Goal: Task Accomplishment & Management: Manage account settings

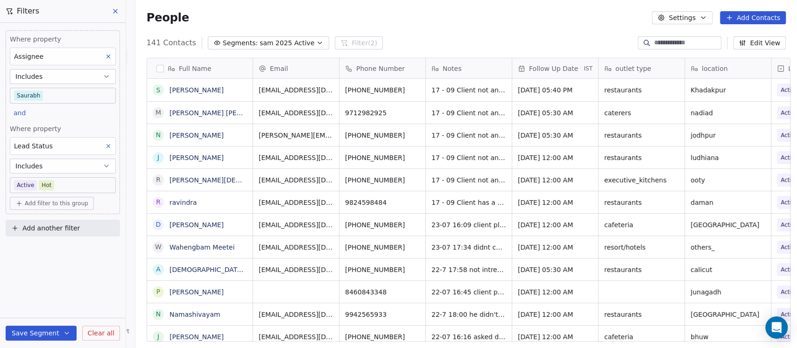
scroll to position [297, 656]
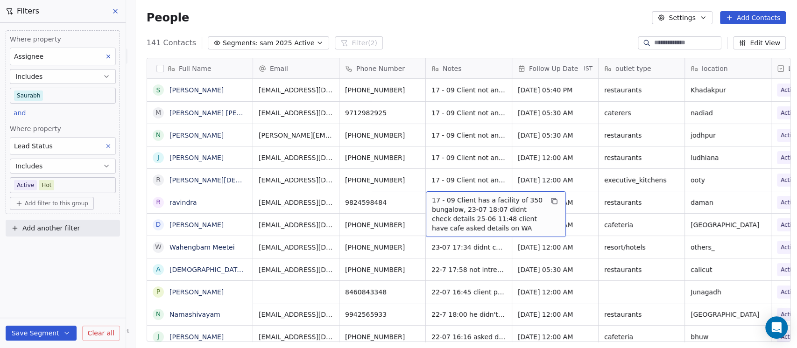
click at [468, 201] on span "17 - 09 Client has a facility of 350 bungalow, 23-07 18:07 didnt check details …" at bounding box center [487, 214] width 111 height 37
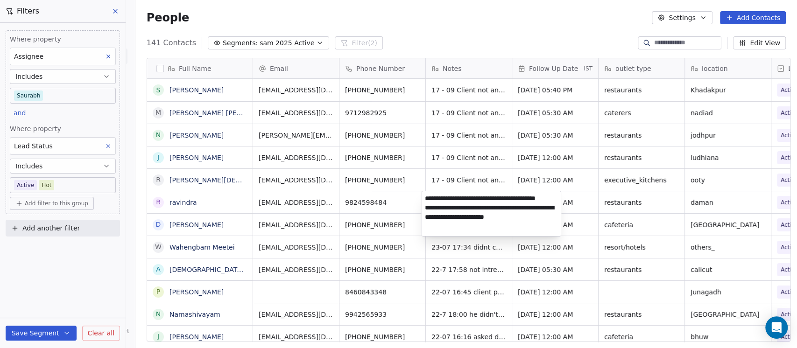
click at [448, 198] on textarea "**********" at bounding box center [490, 213] width 139 height 45
type textarea "**********"
click at [452, 37] on html "On2Cook India Pvt. Ltd. Contacts People Marketing Workflows Campaigns Sales Pip…" at bounding box center [398, 174] width 797 height 348
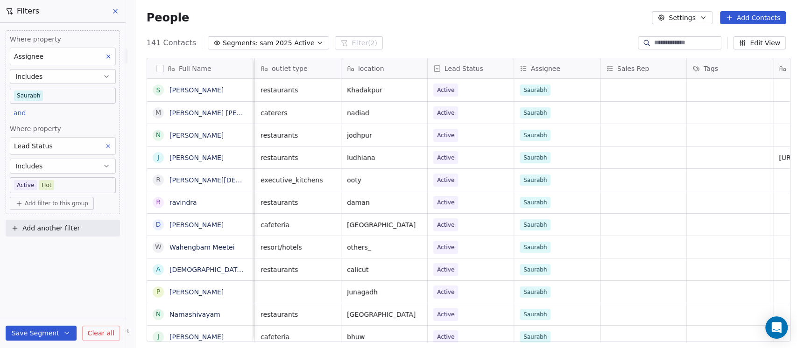
scroll to position [0, 178]
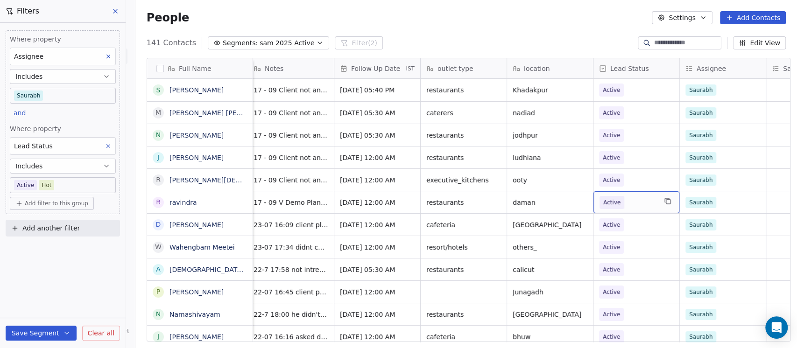
click at [624, 203] on span "Active" at bounding box center [627, 202] width 57 height 13
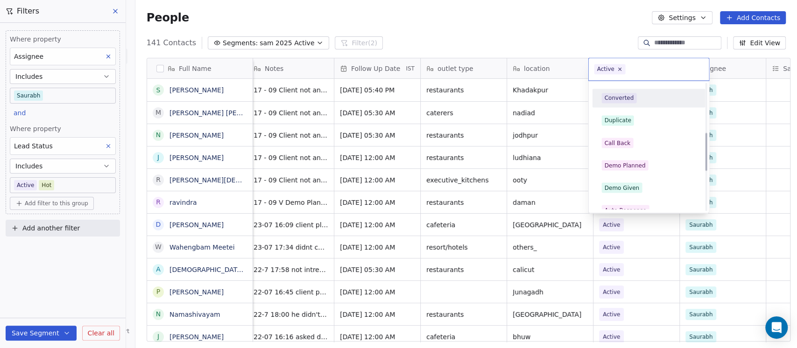
scroll to position [166, 0]
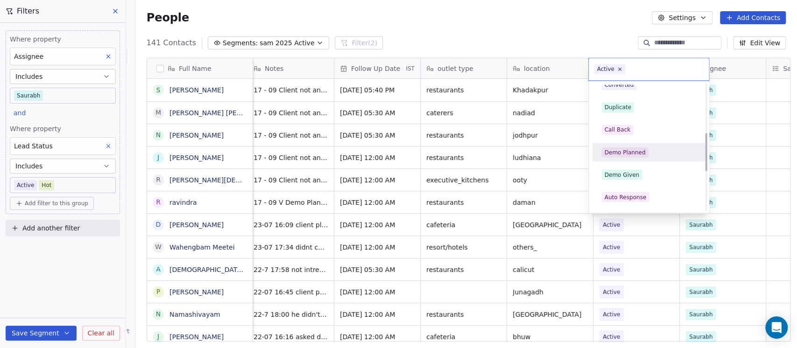
click at [650, 153] on div "Demo Planned" at bounding box center [648, 152] width 94 height 10
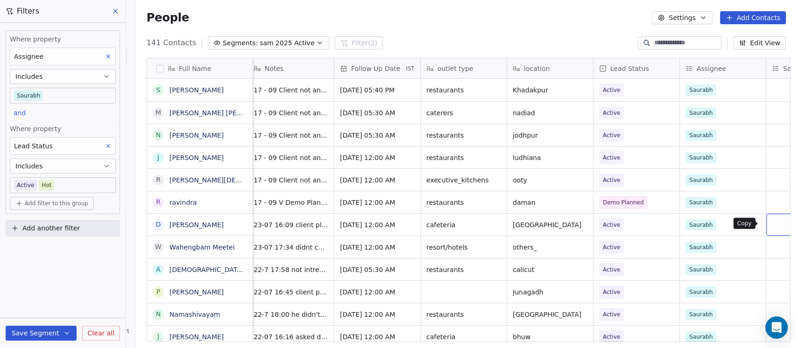
scroll to position [0, 250]
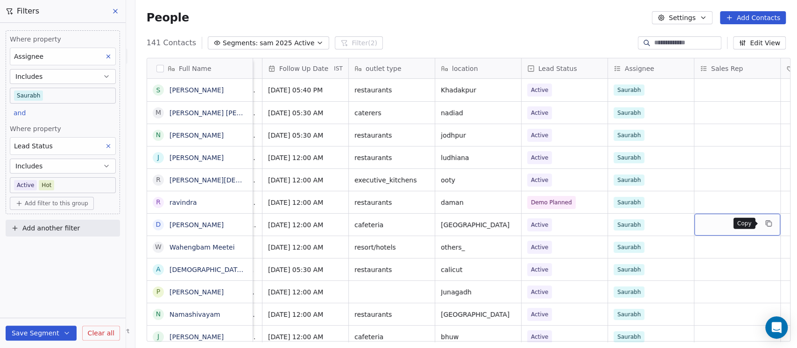
click at [767, 220] on icon "grid" at bounding box center [767, 223] width 7 height 7
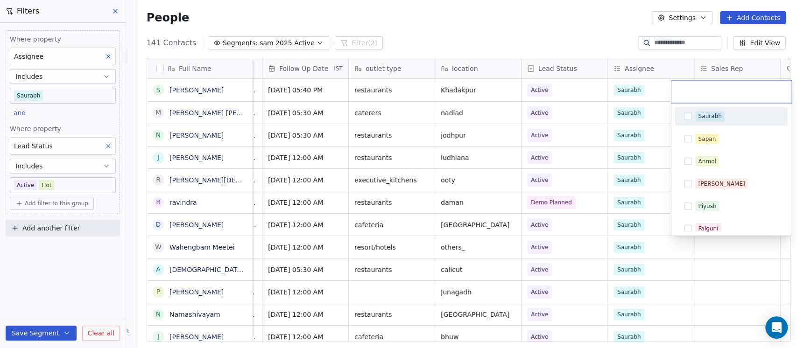
click at [714, 111] on span "Saurabh" at bounding box center [709, 116] width 29 height 10
click at [582, 17] on html "On2Cook India Pvt. Ltd. Contacts People Marketing Workflows Campaigns Sales Pip…" at bounding box center [398, 174] width 797 height 348
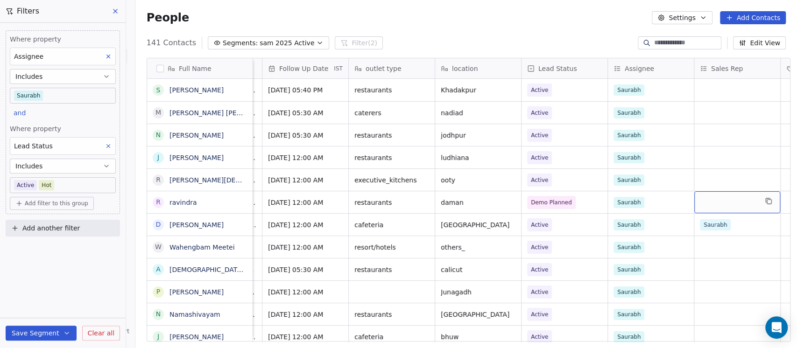
click at [721, 209] on div "grid" at bounding box center [737, 202] width 86 height 22
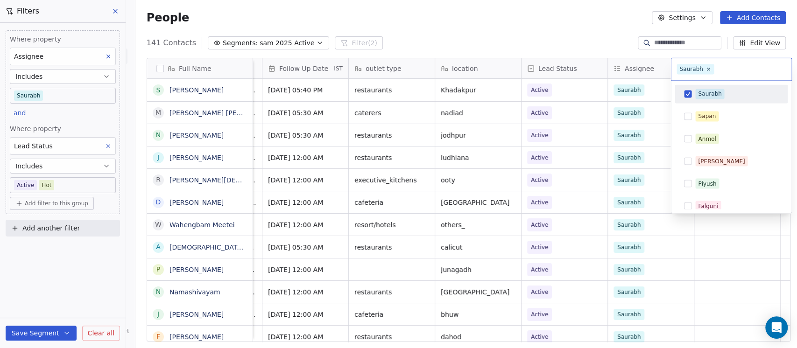
click at [711, 91] on div "Saurabh" at bounding box center [730, 93] width 113 height 19
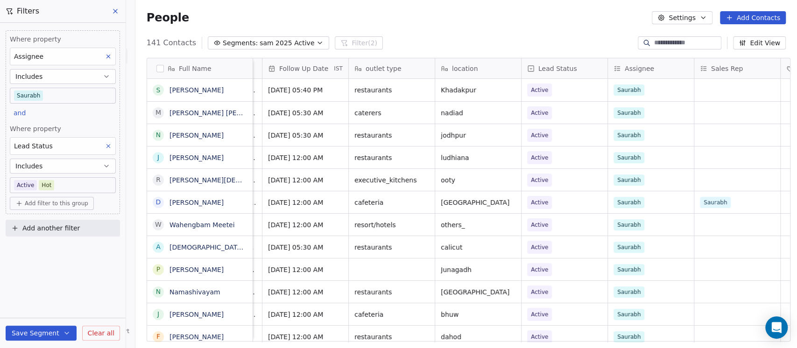
click at [537, 31] on div "People Settings Add Contacts" at bounding box center [465, 17] width 661 height 35
click at [113, 7] on icon at bounding box center [115, 10] width 7 height 7
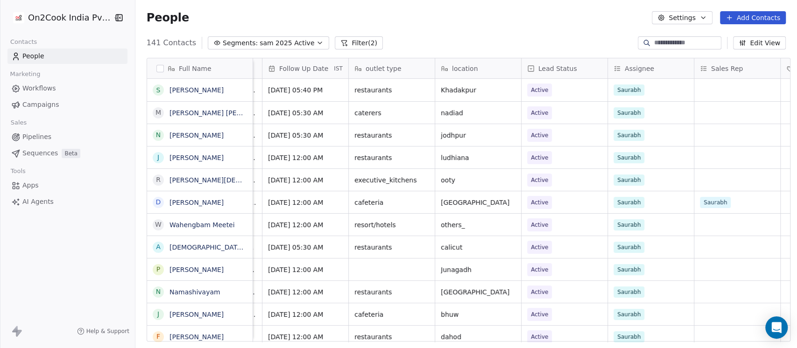
scroll to position [0, 0]
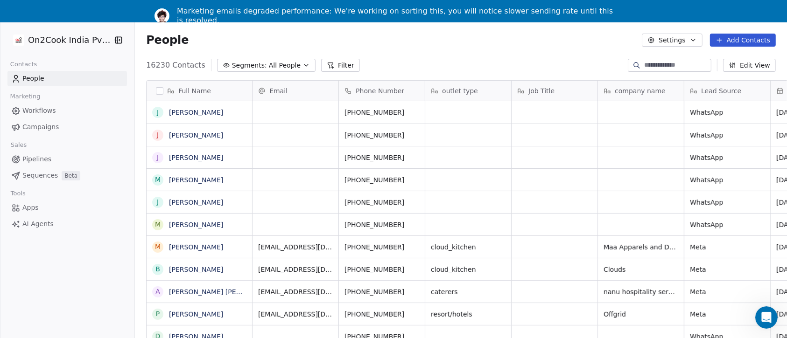
click at [269, 63] on span "All People" at bounding box center [285, 66] width 32 height 10
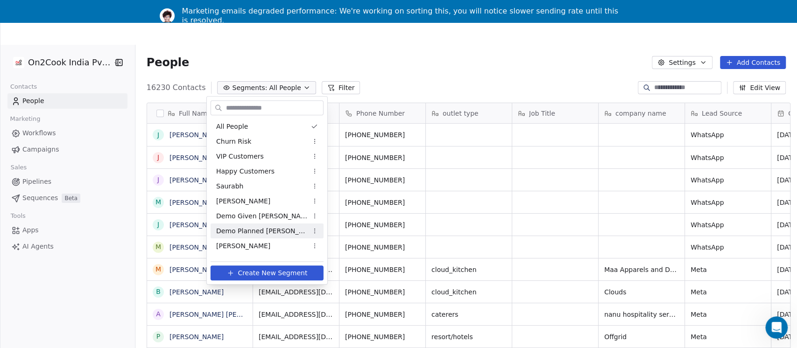
click at [247, 233] on span "Demo Planned [PERSON_NAME]" at bounding box center [261, 231] width 91 height 10
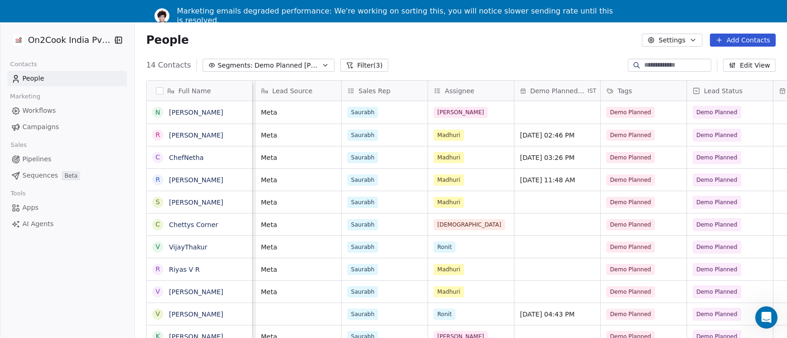
scroll to position [0, 249]
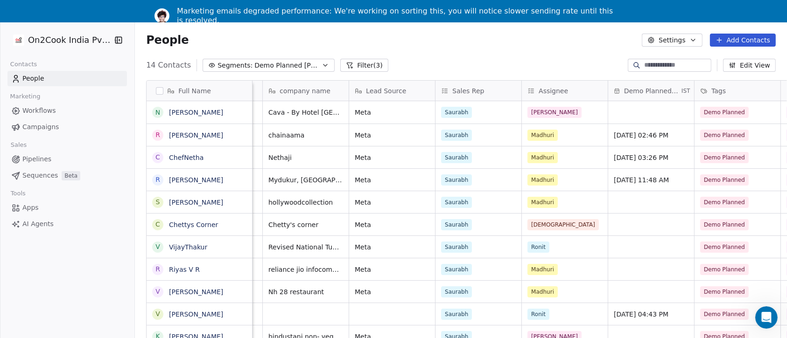
click at [358, 64] on button "Filter (3)" at bounding box center [364, 65] width 48 height 13
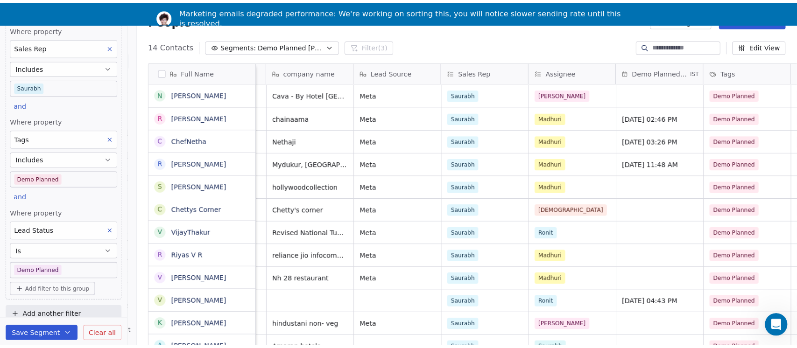
scroll to position [32, 0]
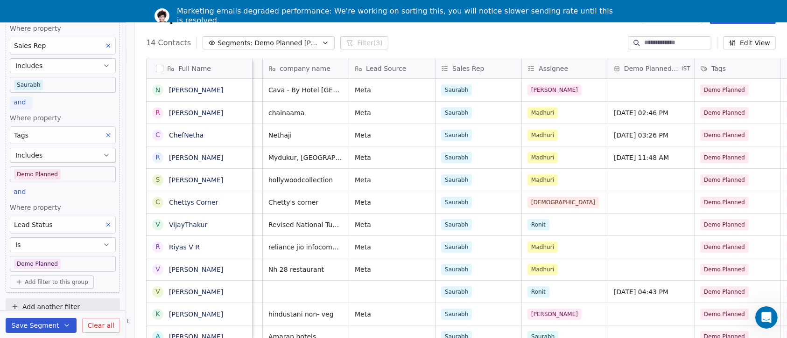
click at [21, 98] on span "and" at bounding box center [20, 101] width 12 height 7
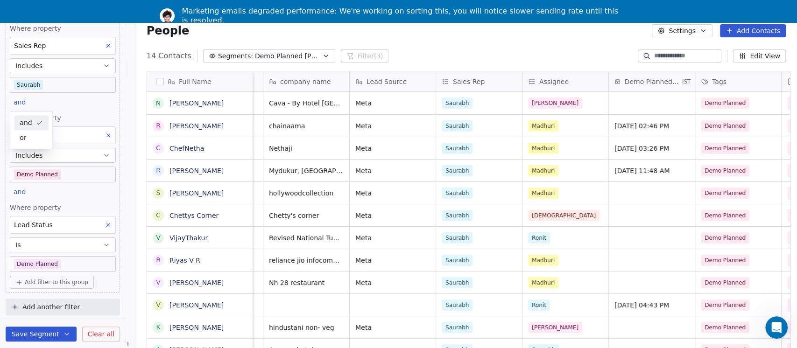
click at [86, 103] on html "On2Cook India Pvt. Ltd. Contacts People Marketing Workflows Campaigns Sales Pip…" at bounding box center [398, 164] width 797 height 393
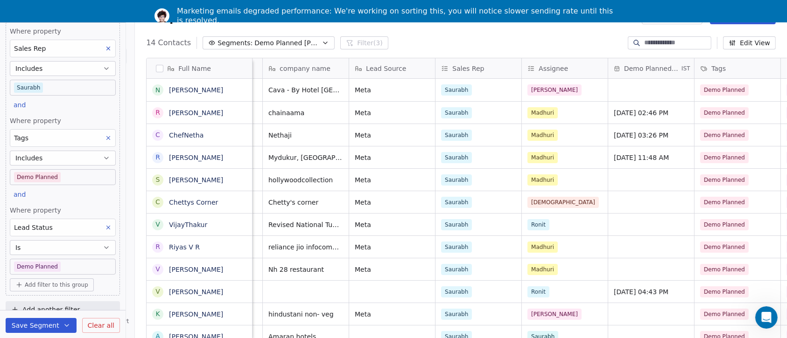
scroll to position [11, 0]
click at [40, 280] on span "Add filter to this group" at bounding box center [56, 282] width 63 height 7
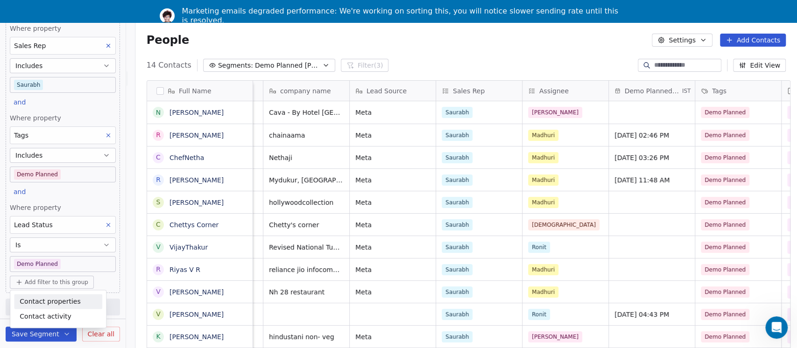
click at [54, 303] on span "Contact properties" at bounding box center [50, 302] width 61 height 10
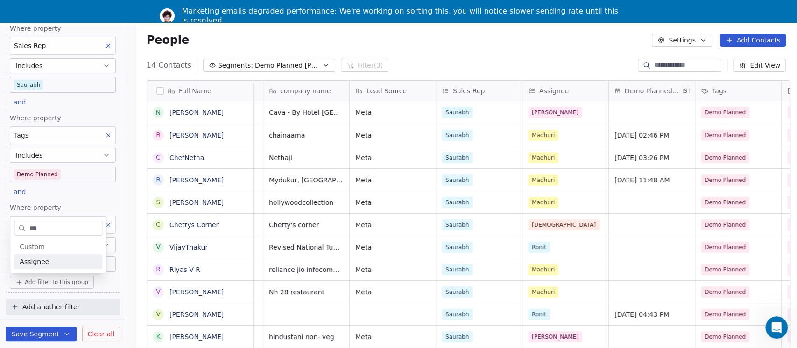
type input "***"
click at [49, 259] on div "Assignee" at bounding box center [58, 261] width 77 height 9
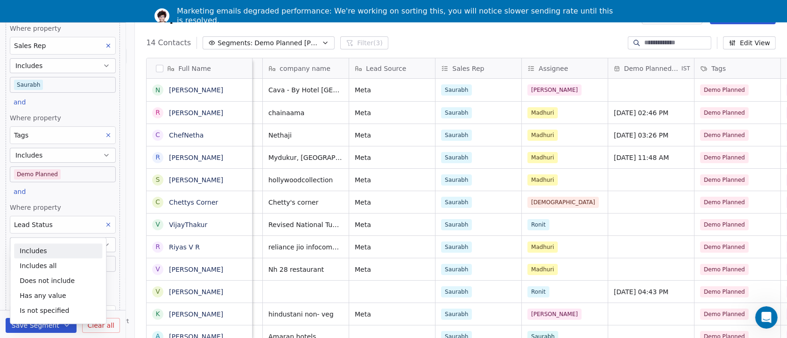
click at [53, 252] on div "Includes" at bounding box center [58, 251] width 88 height 15
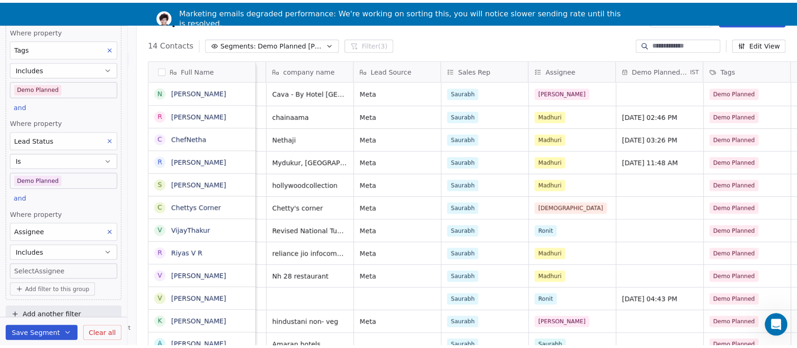
scroll to position [32, 0]
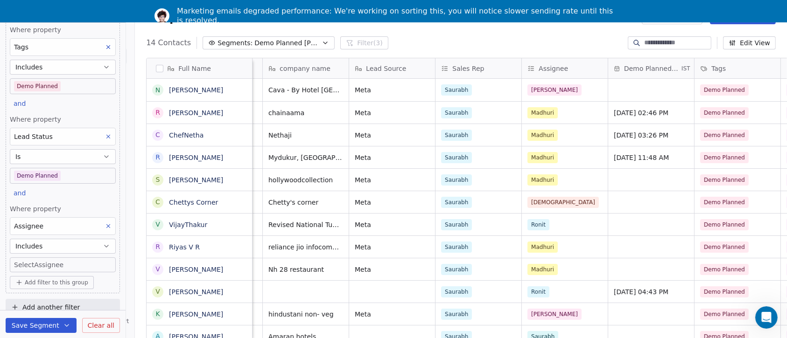
click at [31, 268] on body "On2Cook India Pvt. Ltd. Contacts People Marketing Workflows Campaigns Sales Pip…" at bounding box center [393, 169] width 787 height 338
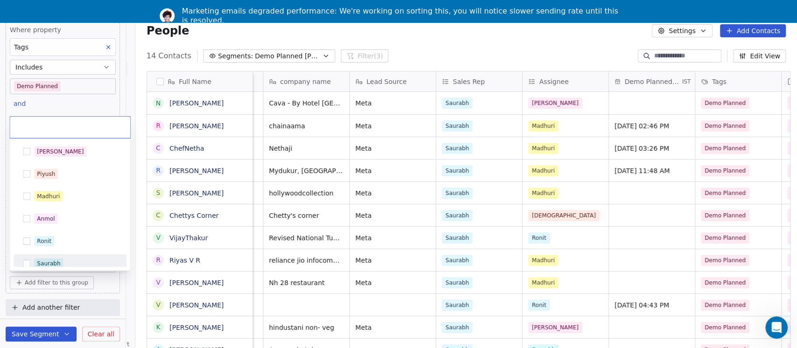
click at [41, 261] on div "Saurabh" at bounding box center [48, 263] width 23 height 8
click at [72, 110] on html "On2Cook India Pvt. Ltd. Contacts People Marketing Workflows Campaigns Sales Pip…" at bounding box center [398, 164] width 797 height 393
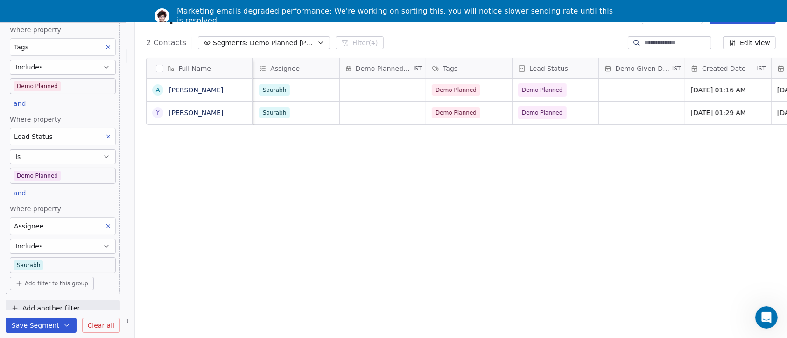
scroll to position [0, 497]
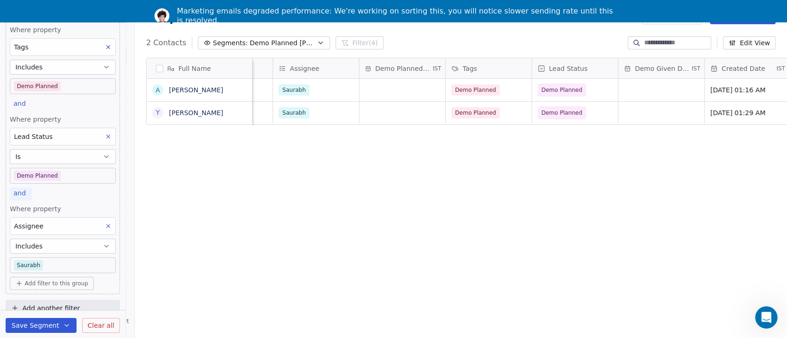
click at [20, 190] on span "and" at bounding box center [20, 192] width 12 height 7
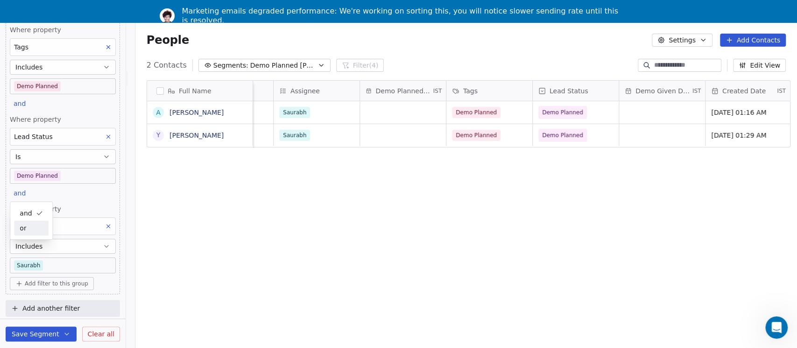
click at [23, 231] on span "or" at bounding box center [23, 229] width 7 height 10
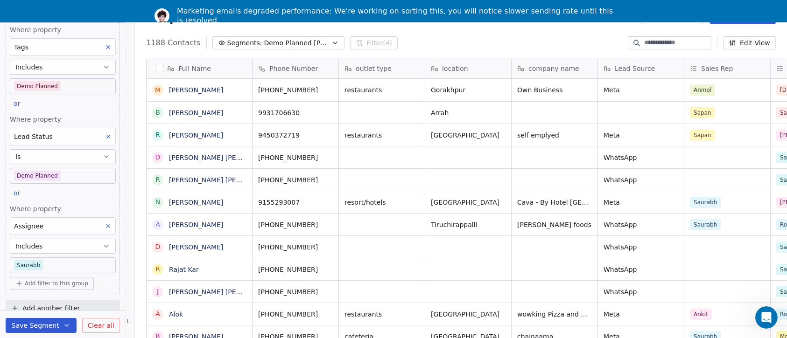
scroll to position [297, 656]
click at [108, 226] on div "Where property Sales Rep Includes Saurabh or Where property Tags Includes Demo …" at bounding box center [63, 112] width 114 height 363
click at [105, 226] on icon at bounding box center [108, 226] width 7 height 7
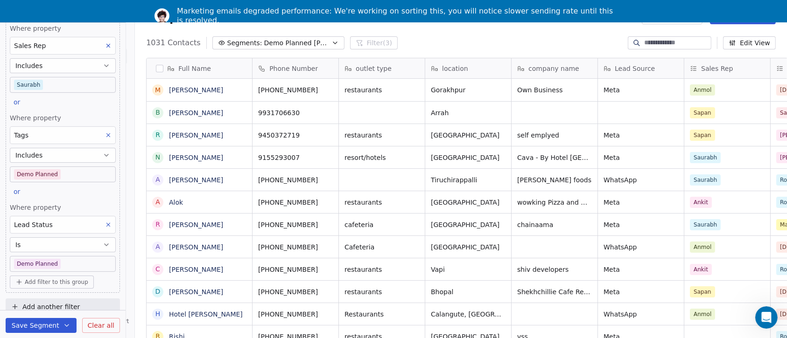
scroll to position [10, 10]
click at [659, 39] on input at bounding box center [676, 42] width 65 height 9
type input "********"
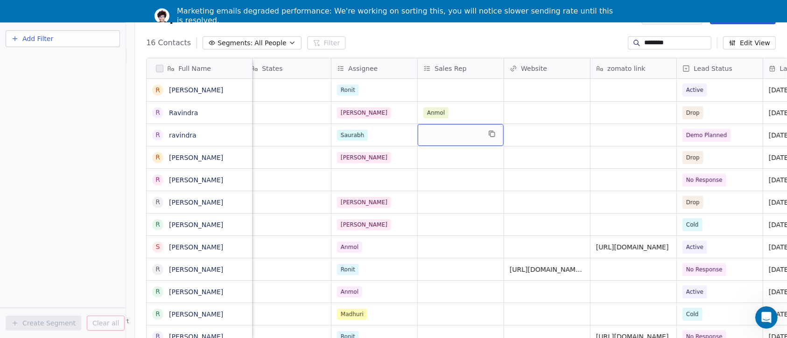
click at [462, 140] on div "grid" at bounding box center [461, 135] width 86 height 22
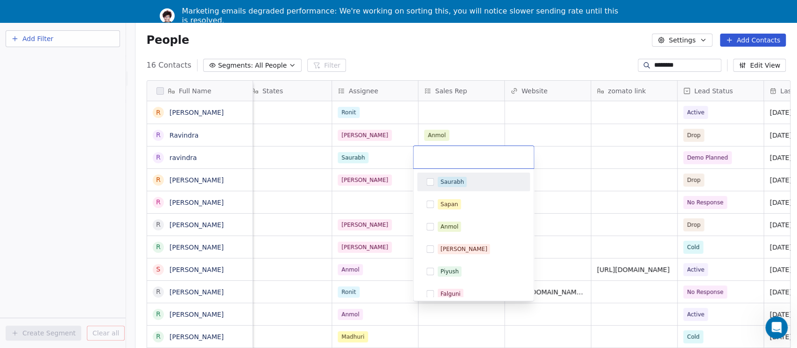
click at [461, 184] on div "Saurabh" at bounding box center [451, 182] width 23 height 8
click at [485, 25] on html "On2Cook India Pvt. Ltd. Contacts People Marketing Workflows Campaigns Sales Pip…" at bounding box center [398, 174] width 797 height 393
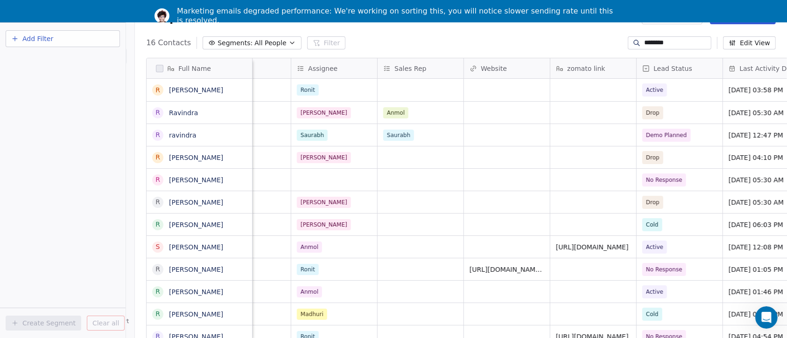
scroll to position [0, 1307]
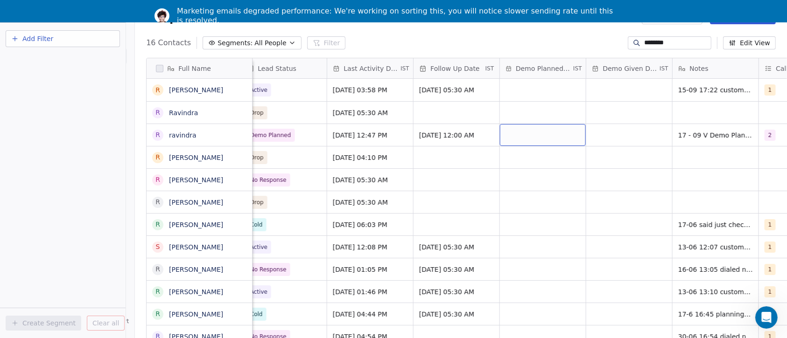
click at [524, 133] on div "grid" at bounding box center [543, 135] width 86 height 22
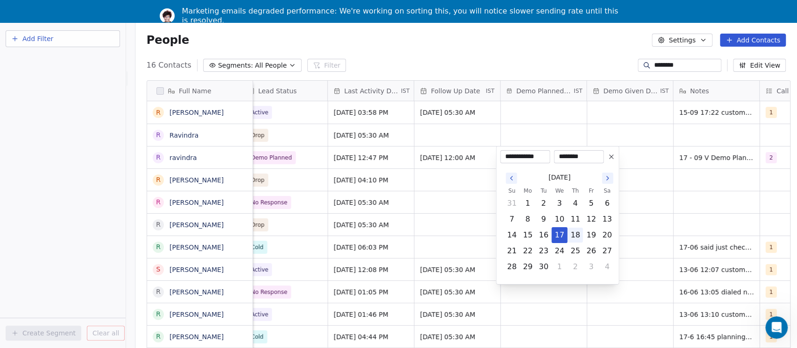
click at [575, 233] on button "18" at bounding box center [574, 235] width 15 height 15
type input "**********"
click at [515, 28] on html "On2Cook India Pvt. Ltd. Contacts People Marketing Workflows Campaigns Sales Pip…" at bounding box center [398, 174] width 797 height 393
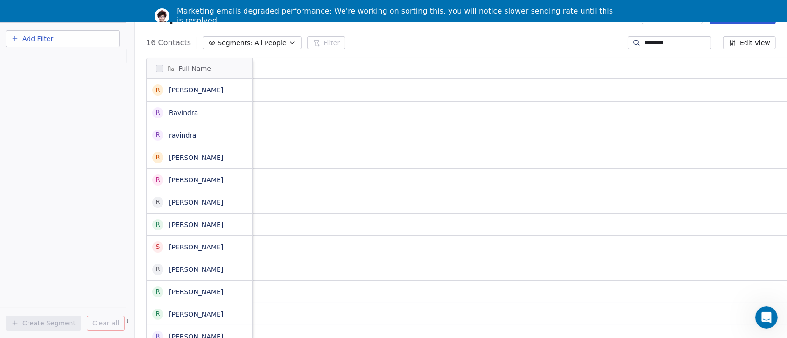
scroll to position [0, 0]
